Goal: Task Accomplishment & Management: Use online tool/utility

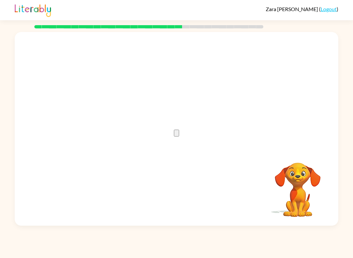
click at [174, 133] on button "button" at bounding box center [176, 133] width 5 height 7
click at [177, 194] on icon "button" at bounding box center [177, 194] width 0 height 0
click at [178, 189] on button "button" at bounding box center [176, 192] width 5 height 7
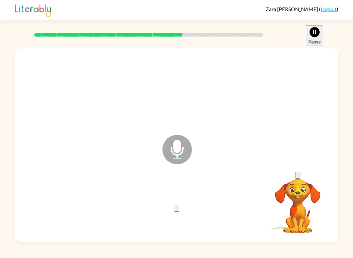
click at [177, 210] on icon "button" at bounding box center [177, 210] width 0 height 0
click at [179, 209] on button "button" at bounding box center [176, 208] width 5 height 7
click at [174, 205] on button "button" at bounding box center [176, 208] width 5 height 7
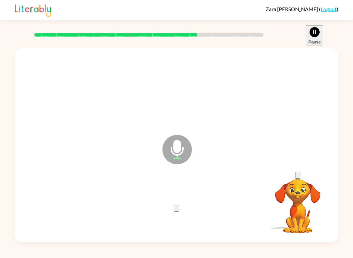
click at [179, 205] on button "button" at bounding box center [176, 208] width 5 height 7
click at [181, 219] on div at bounding box center [176, 208] width 311 height 56
click at [174, 205] on button "button" at bounding box center [176, 208] width 5 height 7
click at [174, 203] on div at bounding box center [176, 207] width 5 height 8
click at [174, 204] on div at bounding box center [176, 207] width 5 height 8
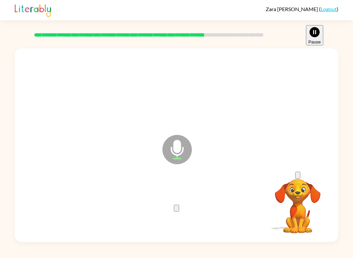
click at [177, 212] on button "button" at bounding box center [176, 208] width 5 height 7
click at [177, 210] on icon "button" at bounding box center [177, 210] width 0 height 0
click at [182, 184] on div at bounding box center [176, 208] width 311 height 56
click at [174, 205] on button "button" at bounding box center [176, 208] width 5 height 7
click at [177, 210] on icon "button" at bounding box center [177, 210] width 0 height 0
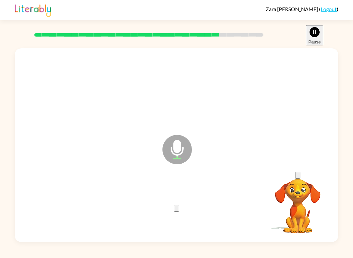
click at [174, 205] on button "button" at bounding box center [176, 208] width 5 height 7
click at [177, 210] on icon "button" at bounding box center [177, 210] width 0 height 0
click at [179, 212] on button "button" at bounding box center [176, 208] width 5 height 7
click at [179, 205] on button "button" at bounding box center [176, 208] width 5 height 7
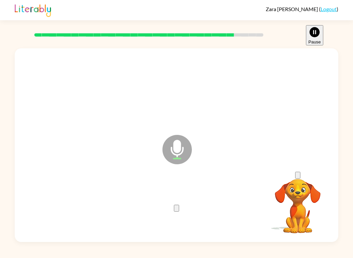
click at [177, 210] on icon "button" at bounding box center [177, 210] width 0 height 0
click at [179, 205] on button "button" at bounding box center [176, 208] width 5 height 7
click at [177, 210] on icon "button" at bounding box center [177, 210] width 0 height 0
click at [178, 200] on div at bounding box center [176, 208] width 311 height 56
click at [180, 200] on div at bounding box center [176, 208] width 311 height 56
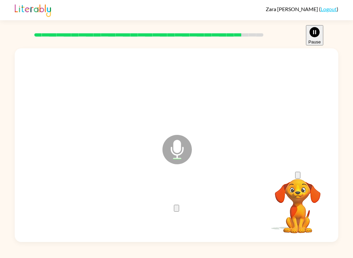
click at [177, 210] on icon "button" at bounding box center [177, 210] width 0 height 0
click at [179, 205] on button "button" at bounding box center [176, 208] width 5 height 7
click at [176, 212] on button "button" at bounding box center [176, 208] width 5 height 7
click at [177, 210] on icon "button" at bounding box center [177, 210] width 0 height 0
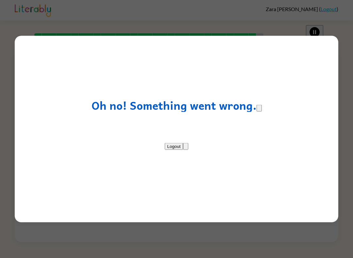
click at [182, 150] on button "Logout" at bounding box center [174, 146] width 19 height 7
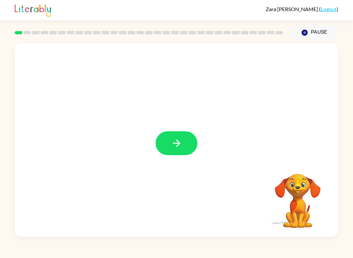
click at [162, 145] on button "button" at bounding box center [177, 143] width 42 height 24
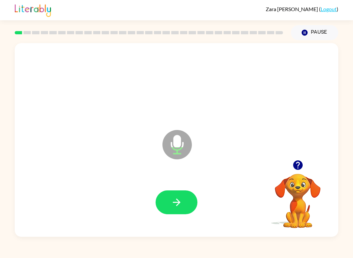
click at [173, 203] on icon "button" at bounding box center [176, 202] width 11 height 11
click at [185, 199] on button "button" at bounding box center [177, 203] width 42 height 24
click at [178, 208] on icon "button" at bounding box center [176, 202] width 11 height 11
click at [163, 204] on button "button" at bounding box center [177, 203] width 42 height 24
click at [174, 206] on icon "button" at bounding box center [176, 202] width 11 height 11
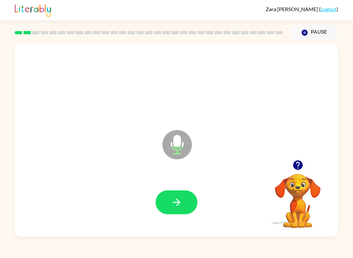
click at [171, 207] on icon "button" at bounding box center [176, 202] width 11 height 11
click at [188, 197] on button "button" at bounding box center [177, 203] width 42 height 24
click at [186, 207] on button "button" at bounding box center [177, 203] width 42 height 24
click at [165, 200] on button "button" at bounding box center [177, 203] width 42 height 24
click at [186, 220] on div at bounding box center [176, 203] width 311 height 56
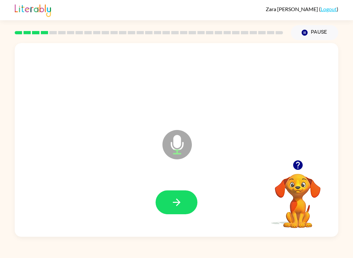
click at [185, 204] on button "button" at bounding box center [177, 203] width 42 height 24
click at [177, 203] on icon "button" at bounding box center [176, 202] width 11 height 11
click at [172, 211] on button "button" at bounding box center [177, 203] width 42 height 24
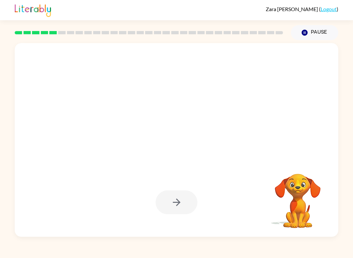
click at [176, 202] on div at bounding box center [177, 203] width 42 height 24
click at [161, 204] on div at bounding box center [177, 203] width 42 height 24
click at [156, 191] on div at bounding box center [176, 203] width 311 height 56
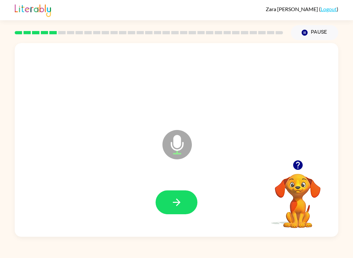
click at [183, 206] on button "button" at bounding box center [177, 203] width 42 height 24
click at [178, 187] on div at bounding box center [176, 203] width 311 height 56
click at [168, 197] on button "button" at bounding box center [177, 203] width 42 height 24
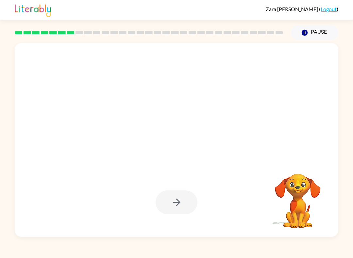
click at [170, 201] on div at bounding box center [177, 203] width 42 height 24
click at [167, 201] on div at bounding box center [177, 203] width 42 height 24
click at [176, 193] on div at bounding box center [177, 203] width 42 height 24
click at [175, 192] on div at bounding box center [177, 203] width 42 height 24
click at [178, 198] on div at bounding box center [177, 203] width 42 height 24
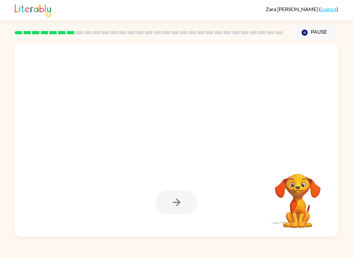
click at [178, 197] on div at bounding box center [177, 203] width 42 height 24
click at [173, 206] on div at bounding box center [177, 203] width 42 height 24
click at [171, 206] on div at bounding box center [177, 203] width 42 height 24
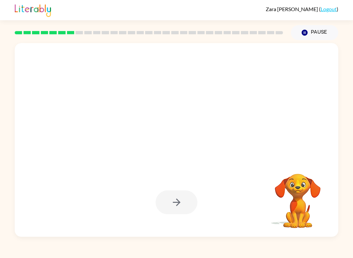
click at [166, 197] on button "button" at bounding box center [177, 203] width 42 height 24
click at [165, 197] on div at bounding box center [177, 203] width 42 height 24
click at [167, 203] on div at bounding box center [177, 203] width 42 height 24
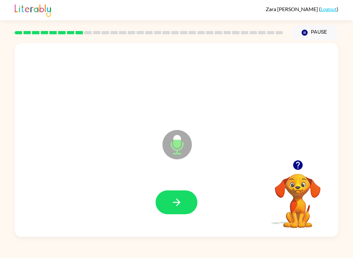
click at [174, 195] on button "button" at bounding box center [177, 203] width 42 height 24
click at [190, 195] on button "button" at bounding box center [177, 203] width 42 height 24
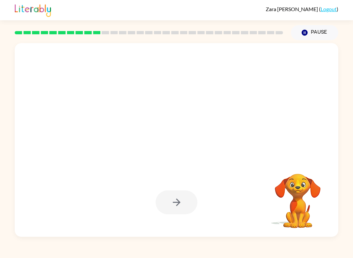
click at [184, 212] on div at bounding box center [177, 203] width 42 height 24
click at [184, 211] on div at bounding box center [177, 203] width 42 height 24
click at [179, 204] on div at bounding box center [177, 203] width 42 height 24
click at [178, 204] on div at bounding box center [177, 203] width 42 height 24
click at [157, 197] on div at bounding box center [177, 203] width 42 height 24
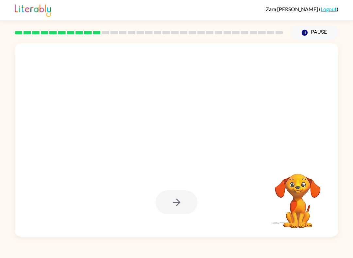
click at [167, 200] on div at bounding box center [177, 203] width 42 height 24
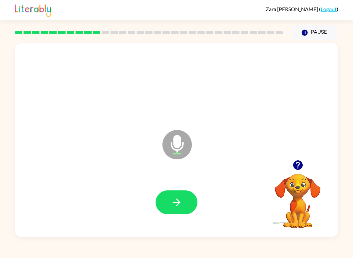
click at [171, 202] on icon "button" at bounding box center [176, 202] width 11 height 11
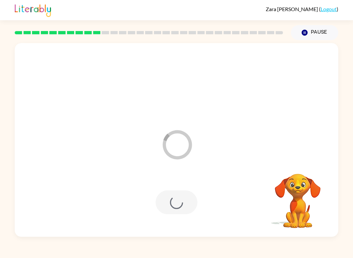
click at [164, 205] on div at bounding box center [177, 203] width 42 height 24
click at [165, 190] on div at bounding box center [176, 203] width 311 height 56
click at [181, 201] on div at bounding box center [177, 203] width 42 height 24
click at [180, 201] on div at bounding box center [177, 203] width 42 height 24
click at [169, 203] on div at bounding box center [177, 203] width 42 height 24
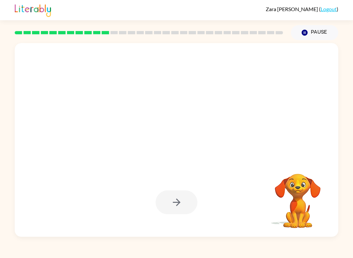
click at [169, 203] on div at bounding box center [177, 203] width 42 height 24
click at [172, 224] on div at bounding box center [176, 203] width 311 height 56
click at [169, 189] on div at bounding box center [176, 203] width 311 height 56
click at [170, 205] on div at bounding box center [177, 203] width 42 height 24
click at [170, 219] on div at bounding box center [176, 203] width 311 height 56
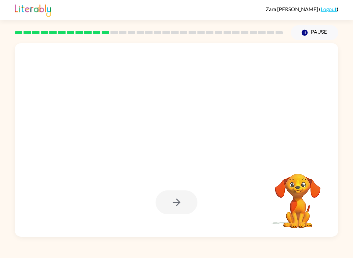
click at [165, 199] on div at bounding box center [177, 203] width 42 height 24
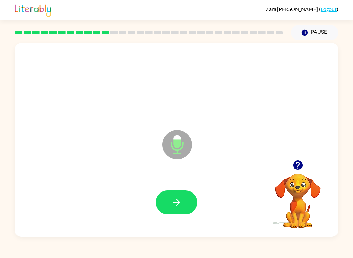
click at [167, 201] on button "button" at bounding box center [177, 203] width 42 height 24
click at [166, 201] on div at bounding box center [177, 203] width 42 height 24
click at [164, 214] on div at bounding box center [177, 203] width 42 height 24
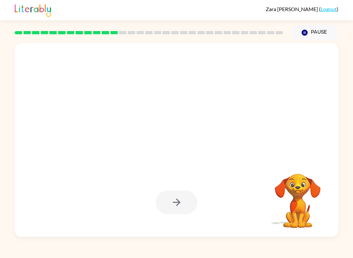
click at [176, 199] on div at bounding box center [177, 203] width 42 height 24
click at [175, 199] on div at bounding box center [177, 203] width 42 height 24
click at [169, 190] on div at bounding box center [176, 203] width 311 height 56
click at [177, 182] on div at bounding box center [176, 203] width 311 height 56
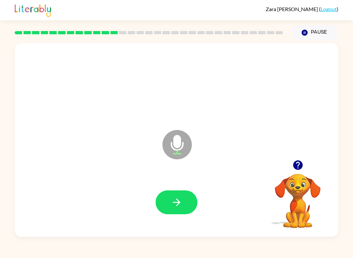
click at [174, 210] on button "button" at bounding box center [177, 203] width 42 height 24
click at [176, 211] on button "button" at bounding box center [177, 203] width 42 height 24
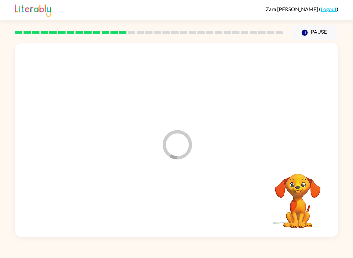
click at [175, 211] on div at bounding box center [176, 203] width 311 height 56
click at [175, 210] on div at bounding box center [176, 203] width 311 height 56
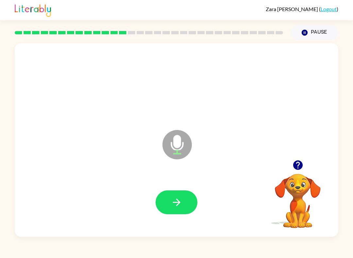
click at [167, 201] on button "button" at bounding box center [177, 203] width 42 height 24
click at [178, 192] on button "button" at bounding box center [177, 203] width 42 height 24
click at [173, 193] on button "button" at bounding box center [177, 203] width 42 height 24
click at [163, 202] on button "button" at bounding box center [177, 203] width 42 height 24
click at [156, 203] on button "button" at bounding box center [177, 203] width 42 height 24
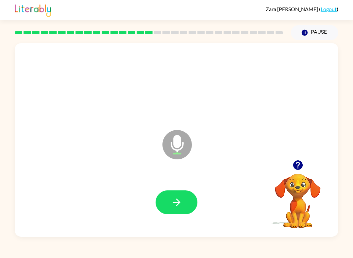
click at [171, 210] on button "button" at bounding box center [177, 203] width 42 height 24
click at [188, 211] on button "button" at bounding box center [177, 203] width 42 height 24
click at [180, 204] on icon "button" at bounding box center [176, 202] width 11 height 11
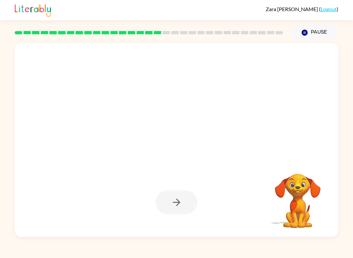
click at [171, 199] on div at bounding box center [177, 203] width 42 height 24
click at [171, 198] on div at bounding box center [177, 203] width 42 height 24
click at [160, 205] on div at bounding box center [177, 203] width 42 height 24
click at [145, 195] on div at bounding box center [176, 203] width 311 height 56
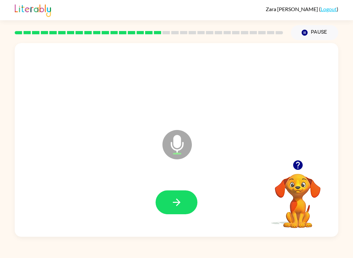
click at [168, 208] on button "button" at bounding box center [177, 203] width 42 height 24
click at [169, 202] on button "button" at bounding box center [177, 203] width 42 height 24
click at [172, 212] on button "button" at bounding box center [177, 203] width 42 height 24
click at [177, 213] on button "button" at bounding box center [177, 203] width 42 height 24
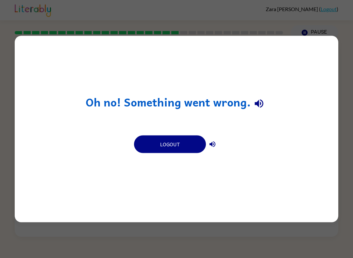
click at [178, 144] on button "Logout" at bounding box center [170, 145] width 72 height 18
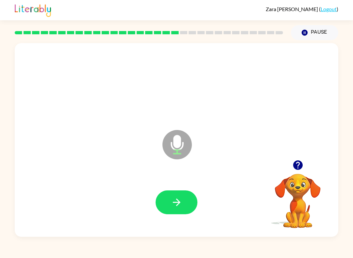
click at [176, 204] on icon "button" at bounding box center [176, 202] width 11 height 11
click at [187, 226] on div at bounding box center [176, 203] width 311 height 56
click at [179, 204] on icon "button" at bounding box center [176, 202] width 11 height 11
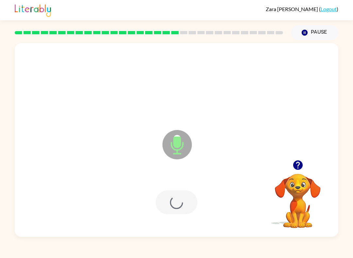
click at [179, 204] on div at bounding box center [177, 203] width 42 height 24
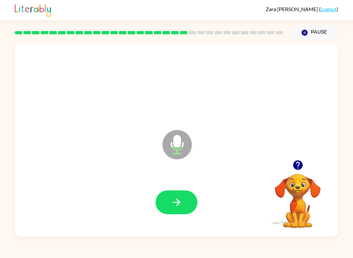
click at [177, 214] on button "button" at bounding box center [177, 203] width 42 height 24
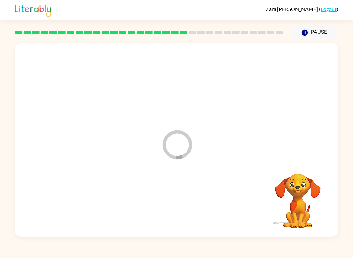
click at [183, 198] on div at bounding box center [176, 203] width 311 height 56
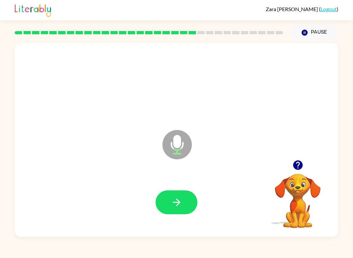
click at [164, 208] on button "button" at bounding box center [177, 203] width 42 height 24
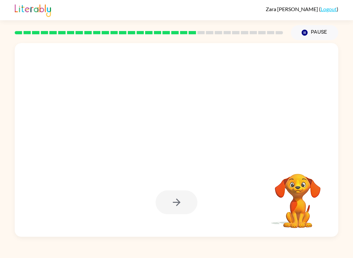
click at [179, 199] on div at bounding box center [177, 203] width 42 height 24
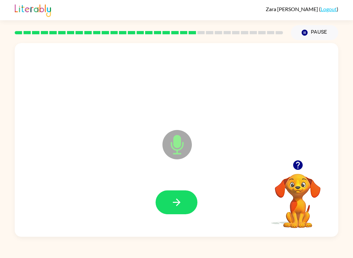
click at [176, 208] on icon "button" at bounding box center [176, 202] width 11 height 11
click at [176, 208] on div at bounding box center [177, 203] width 42 height 24
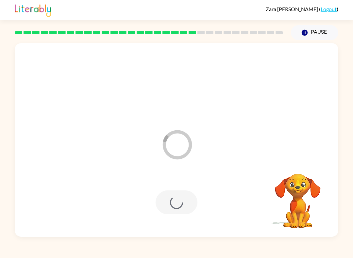
click at [168, 198] on div at bounding box center [177, 203] width 42 height 24
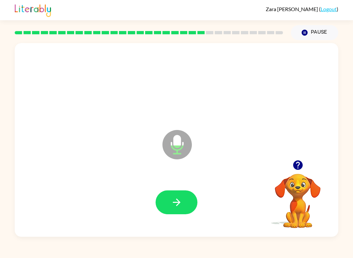
click at [180, 192] on button "button" at bounding box center [177, 203] width 42 height 24
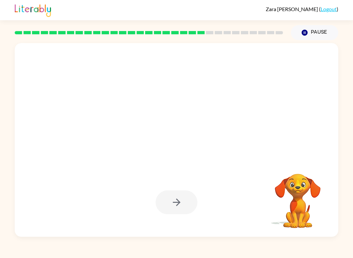
click at [9, 113] on div "Your browser must support playing .mp4 files to use Literably. Please try using…" at bounding box center [176, 138] width 353 height 197
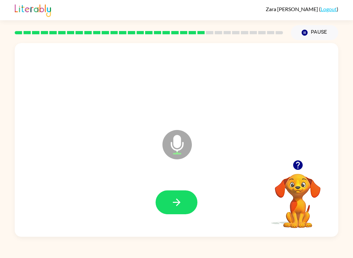
click at [172, 206] on icon "button" at bounding box center [176, 202] width 11 height 11
click at [159, 202] on button "button" at bounding box center [177, 203] width 42 height 24
click at [171, 203] on icon "button" at bounding box center [176, 202] width 11 height 11
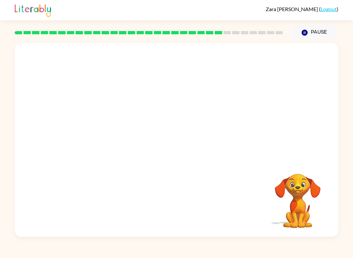
click at [2, 145] on div "Your browser must support playing .mp4 files to use Literably. Please try using…" at bounding box center [176, 138] width 353 height 197
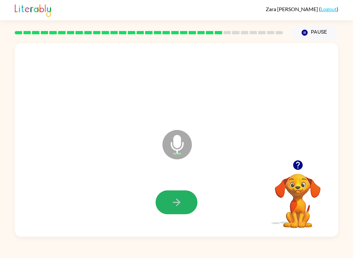
click at [174, 199] on icon "button" at bounding box center [176, 202] width 11 height 11
click at [181, 205] on icon "button" at bounding box center [176, 202] width 11 height 11
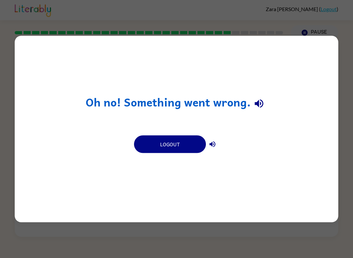
click at [182, 152] on button "Logout" at bounding box center [170, 145] width 72 height 18
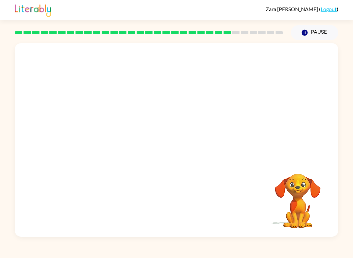
click at [310, 39] on button "Pause Pause" at bounding box center [314, 32] width 47 height 15
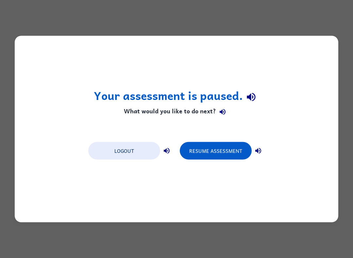
click at [228, 147] on button "Resume Assessment" at bounding box center [216, 151] width 72 height 18
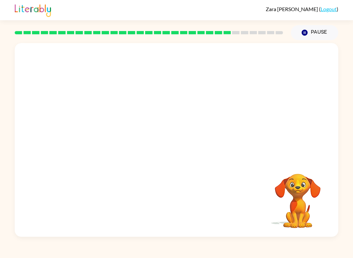
click at [320, 36] on button "Pause Pause" at bounding box center [314, 32] width 47 height 15
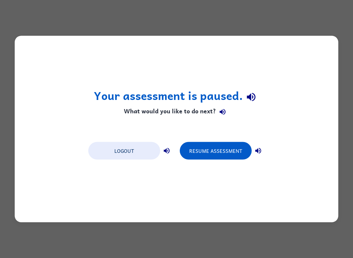
click at [213, 149] on button "Resume Assessment" at bounding box center [216, 151] width 72 height 18
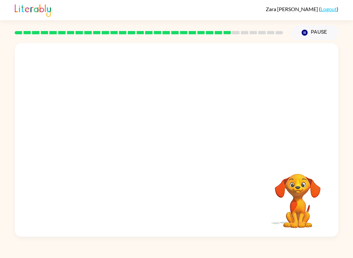
click at [318, 188] on video "Your browser must support playing .mp4 files to use Literably. Please try using…" at bounding box center [297, 196] width 65 height 65
click at [314, 28] on button "Pause Pause" at bounding box center [314, 32] width 47 height 15
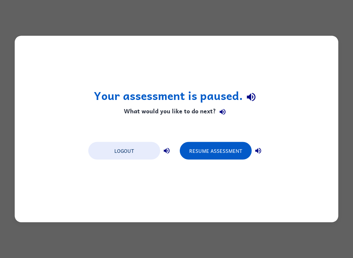
click at [120, 149] on button "Logout" at bounding box center [124, 151] width 72 height 18
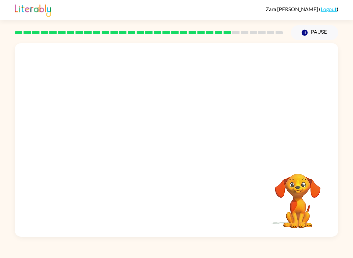
click at [313, 36] on button "Pause Pause" at bounding box center [314, 32] width 47 height 15
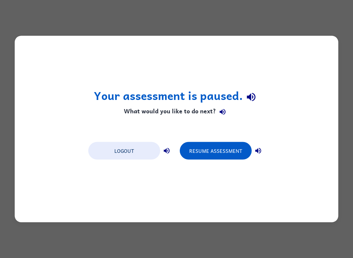
click at [223, 149] on button "Resume Assessment" at bounding box center [216, 151] width 72 height 18
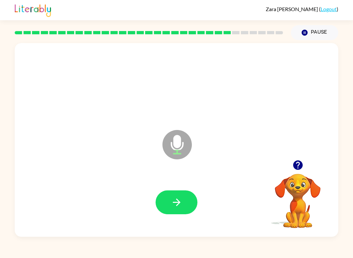
click at [166, 197] on button "button" at bounding box center [177, 203] width 42 height 24
click at [178, 202] on icon "button" at bounding box center [176, 202] width 11 height 11
click at [177, 208] on icon "button" at bounding box center [176, 202] width 11 height 11
click at [179, 205] on icon "button" at bounding box center [176, 202] width 11 height 11
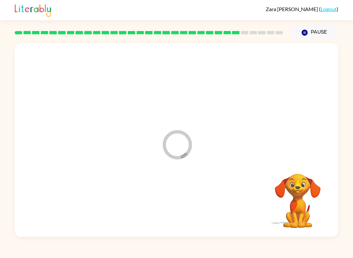
click at [184, 191] on div at bounding box center [176, 203] width 311 height 56
click at [159, 190] on div at bounding box center [176, 203] width 311 height 56
click at [176, 197] on div at bounding box center [177, 203] width 42 height 24
click at [175, 197] on div at bounding box center [177, 203] width 42 height 24
click at [178, 211] on div at bounding box center [177, 203] width 42 height 24
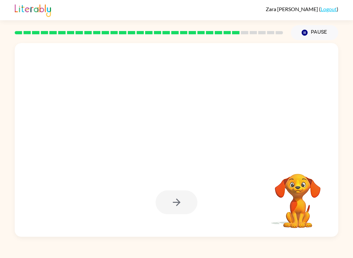
click at [177, 211] on div at bounding box center [177, 203] width 42 height 24
click at [178, 203] on div at bounding box center [177, 203] width 42 height 24
click at [172, 210] on div at bounding box center [177, 203] width 42 height 24
click at [174, 206] on div at bounding box center [177, 203] width 42 height 24
click at [170, 201] on div at bounding box center [177, 203] width 42 height 24
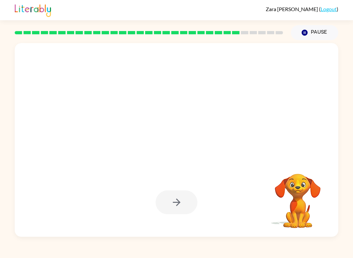
click at [181, 218] on div at bounding box center [176, 203] width 311 height 56
click at [180, 214] on div at bounding box center [177, 203] width 42 height 24
click at [182, 208] on div at bounding box center [177, 203] width 42 height 24
click at [172, 218] on div at bounding box center [176, 203] width 311 height 56
click at [175, 199] on icon "button" at bounding box center [176, 202] width 11 height 11
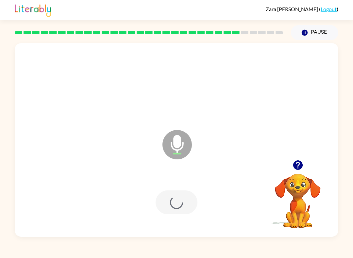
click at [163, 205] on div at bounding box center [177, 203] width 42 height 24
click at [175, 209] on div at bounding box center [177, 203] width 42 height 24
click at [183, 206] on div at bounding box center [177, 203] width 42 height 24
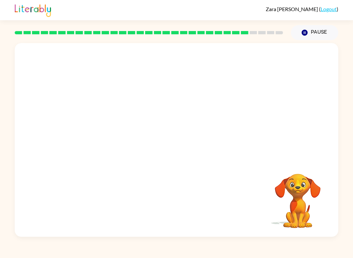
click at [178, 214] on div at bounding box center [176, 203] width 311 height 56
click at [179, 208] on div at bounding box center [176, 203] width 311 height 56
click at [187, 207] on div at bounding box center [176, 203] width 311 height 56
click at [181, 218] on div at bounding box center [176, 203] width 311 height 56
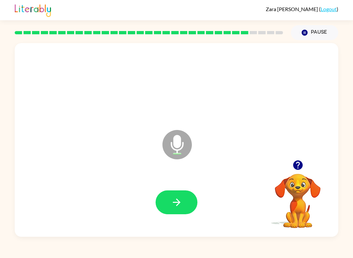
click at [189, 197] on button "button" at bounding box center [177, 203] width 42 height 24
click at [179, 205] on icon "button" at bounding box center [176, 202] width 11 height 11
click at [173, 195] on button "button" at bounding box center [177, 203] width 42 height 24
click at [173, 211] on button "button" at bounding box center [177, 203] width 42 height 24
click at [180, 203] on icon "button" at bounding box center [177, 203] width 8 height 8
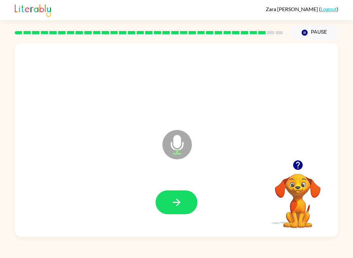
click at [162, 205] on button "button" at bounding box center [177, 203] width 42 height 24
click at [160, 201] on div at bounding box center [177, 203] width 42 height 24
click at [175, 203] on icon "button" at bounding box center [176, 202] width 11 height 11
click at [181, 205] on icon "button" at bounding box center [176, 202] width 11 height 11
click at [167, 199] on button "button" at bounding box center [177, 203] width 42 height 24
